Goal: Transaction & Acquisition: Purchase product/service

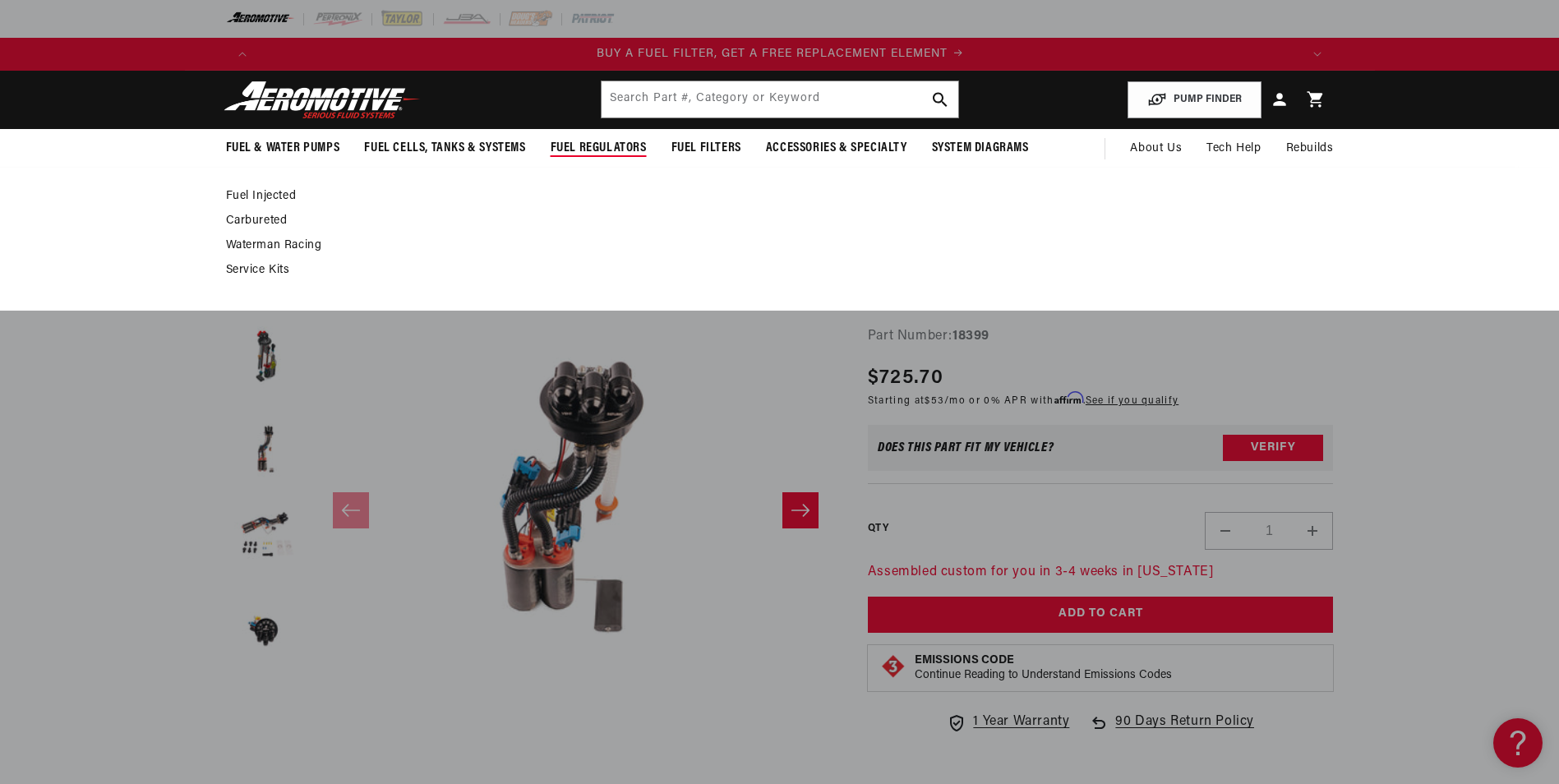
scroll to position [0, 1042]
click at [270, 194] on link "Fuel Injected" at bounding box center [772, 196] width 1091 height 15
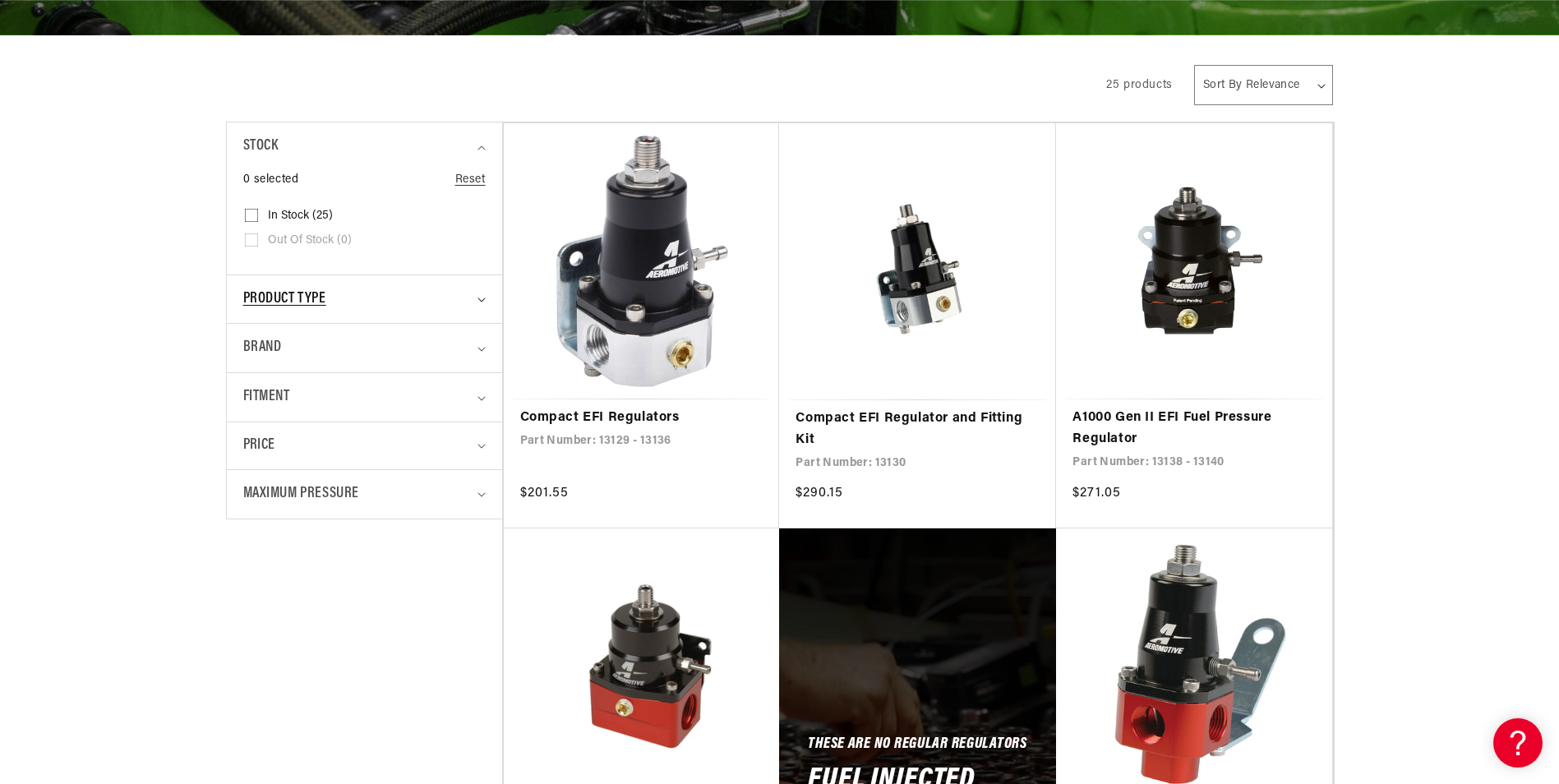
click at [483, 297] on icon "Product type (0 selected)" at bounding box center [482, 299] width 8 height 5
click at [479, 394] on summary "Fitment" at bounding box center [365, 396] width 243 height 48
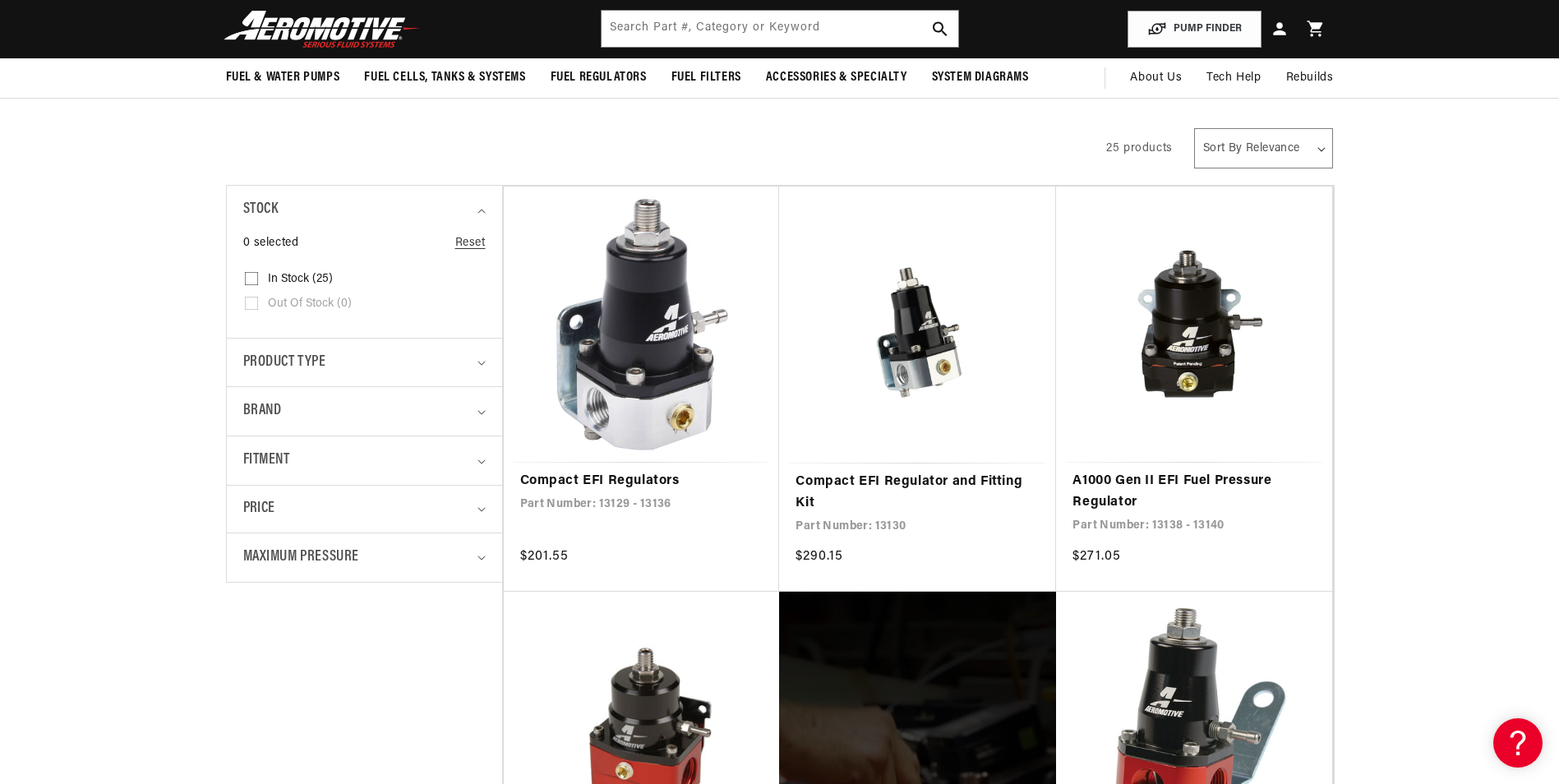
scroll to position [82, 0]
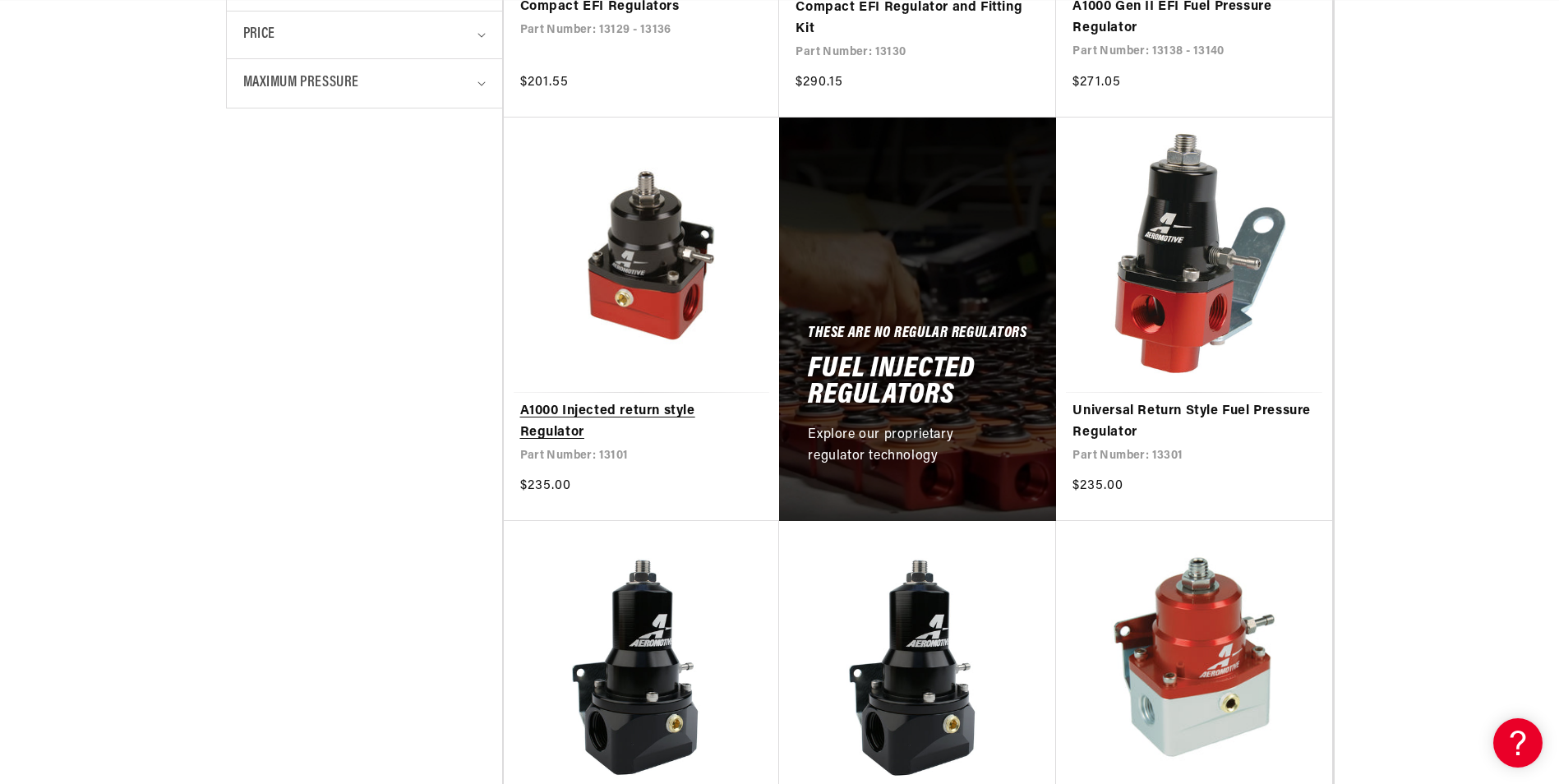
click at [613, 400] on link "A1000 Injected return style Regulator" at bounding box center [641, 421] width 244 height 41
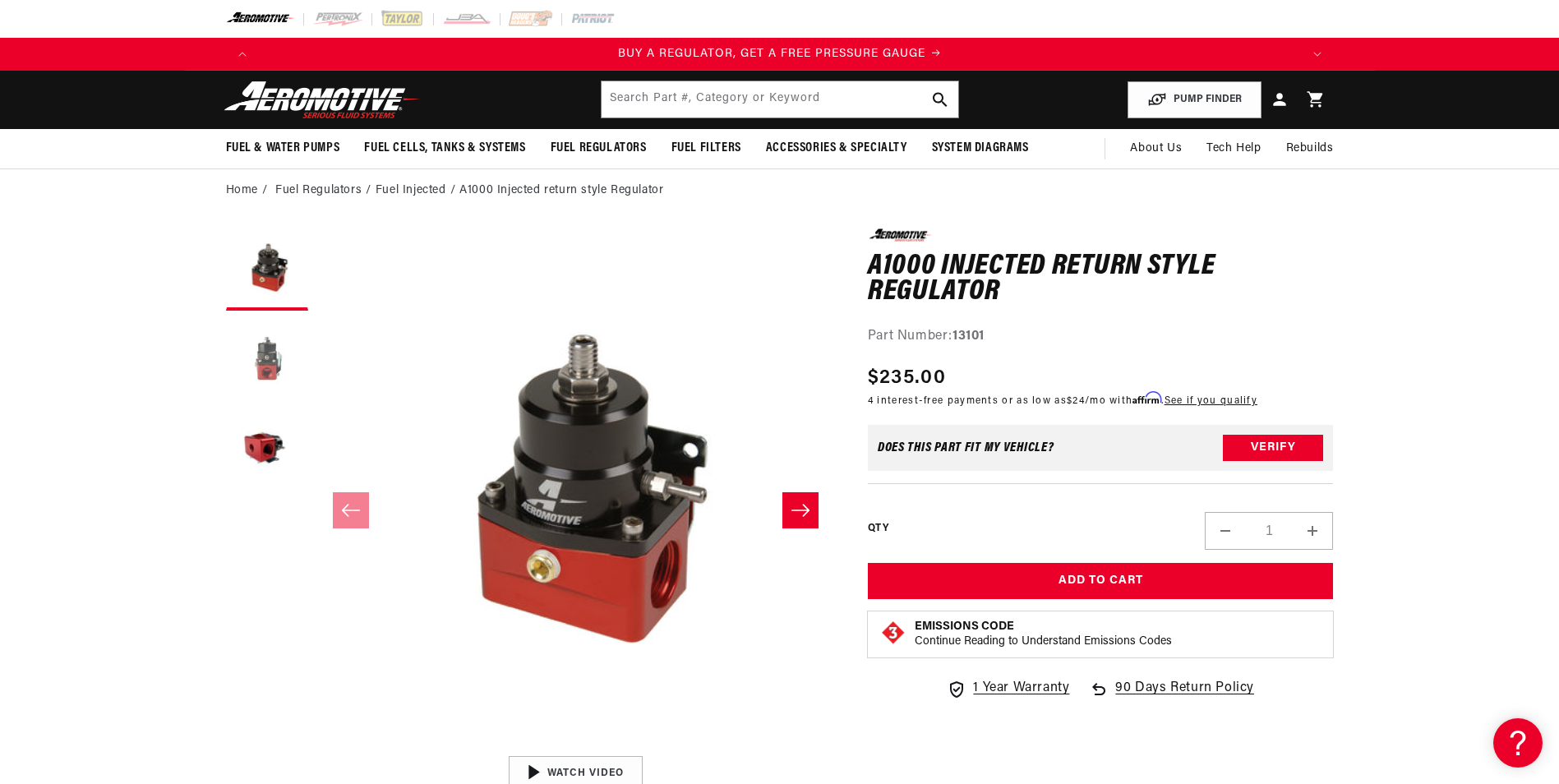
click at [272, 352] on button "Load image 2 in gallery view" at bounding box center [266, 359] width 82 height 82
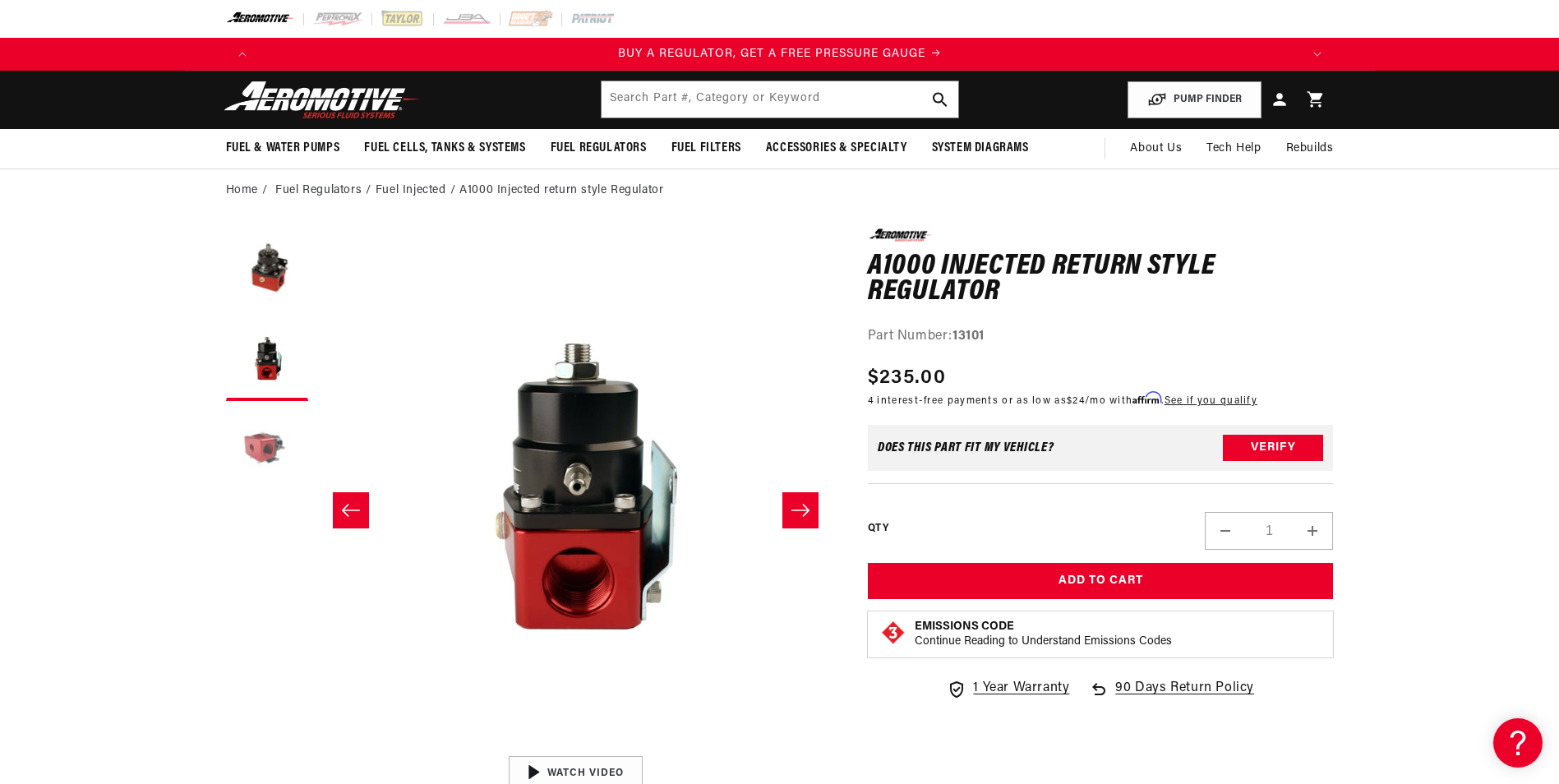
click at [263, 445] on button "Load image 3 in gallery view" at bounding box center [266, 450] width 82 height 82
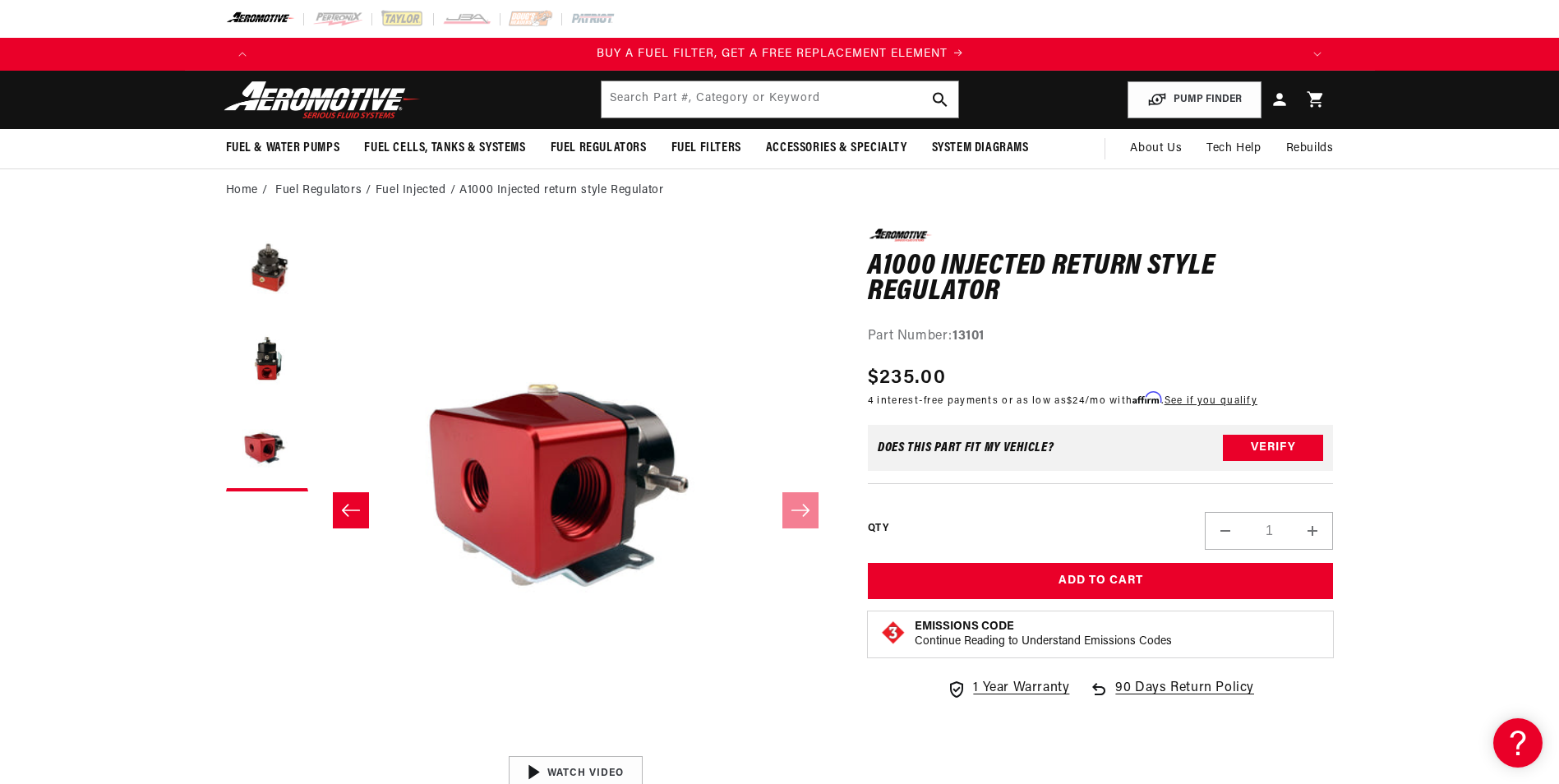
scroll to position [0, 1042]
click at [261, 367] on button "Load image 2 in gallery view" at bounding box center [266, 359] width 82 height 82
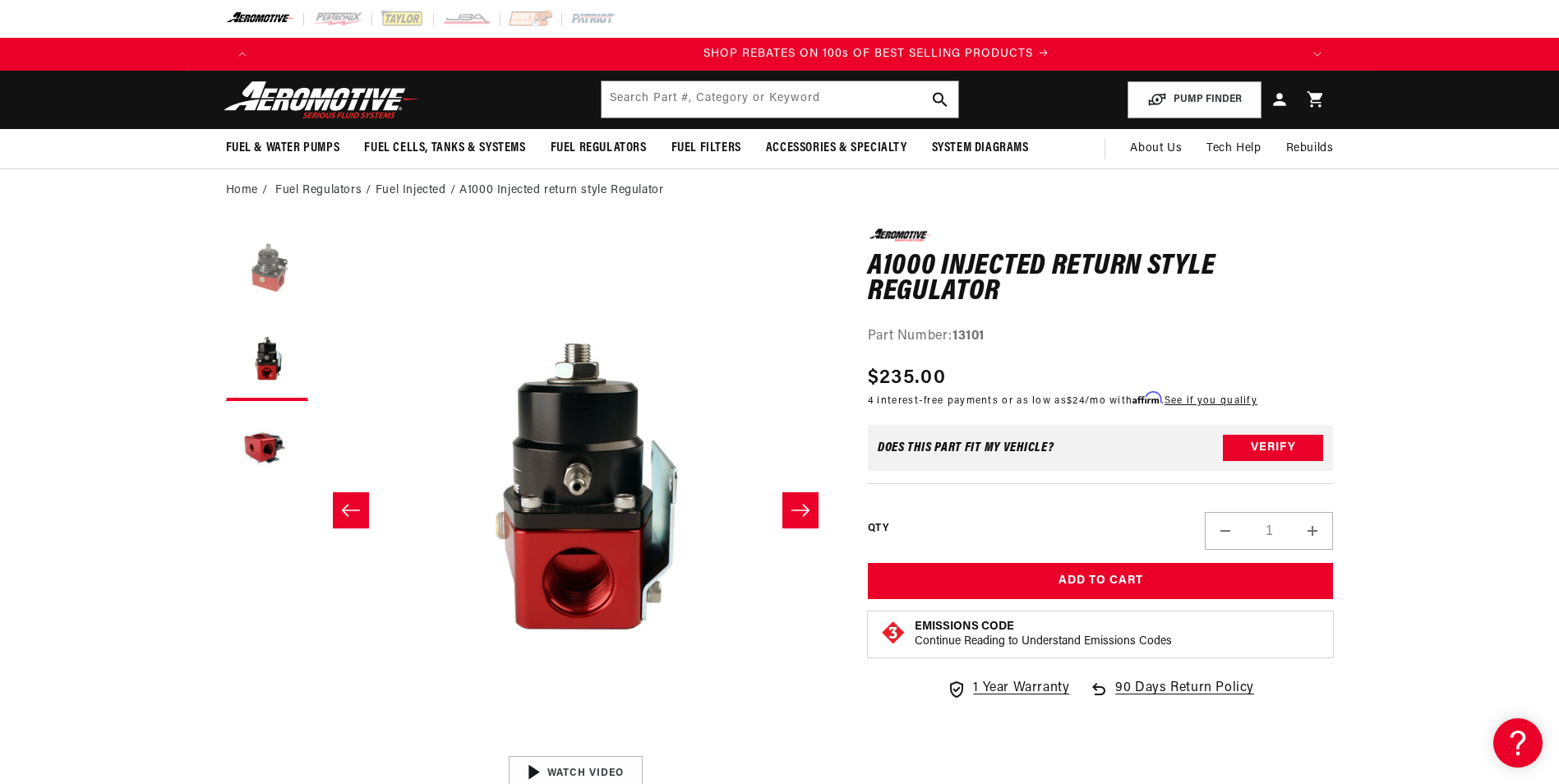
scroll to position [0, 2084]
click at [265, 277] on button "Load image 1 in gallery view" at bounding box center [266, 269] width 82 height 82
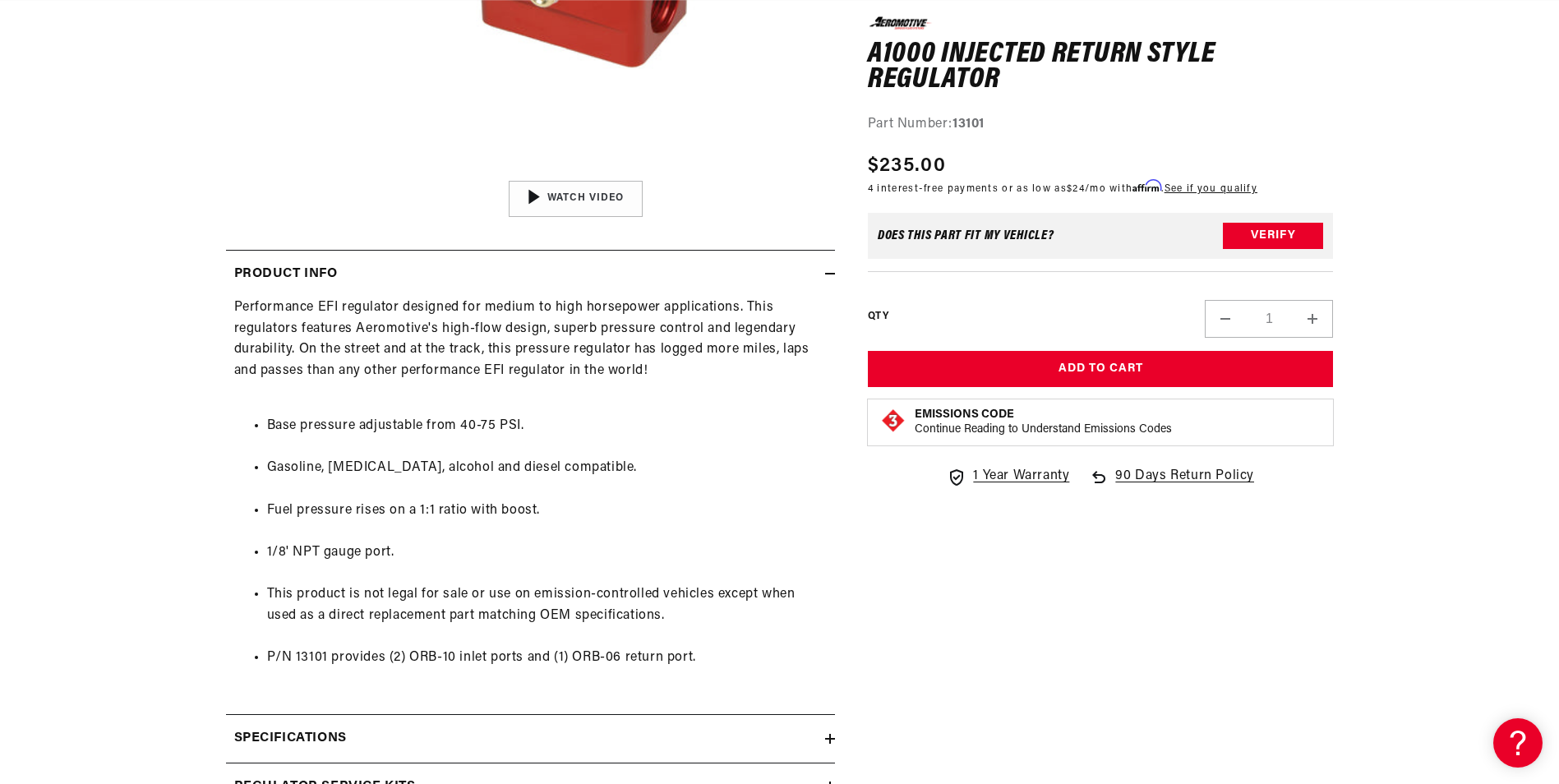
scroll to position [0, 3126]
